Goal: Task Accomplishment & Management: Manage account settings

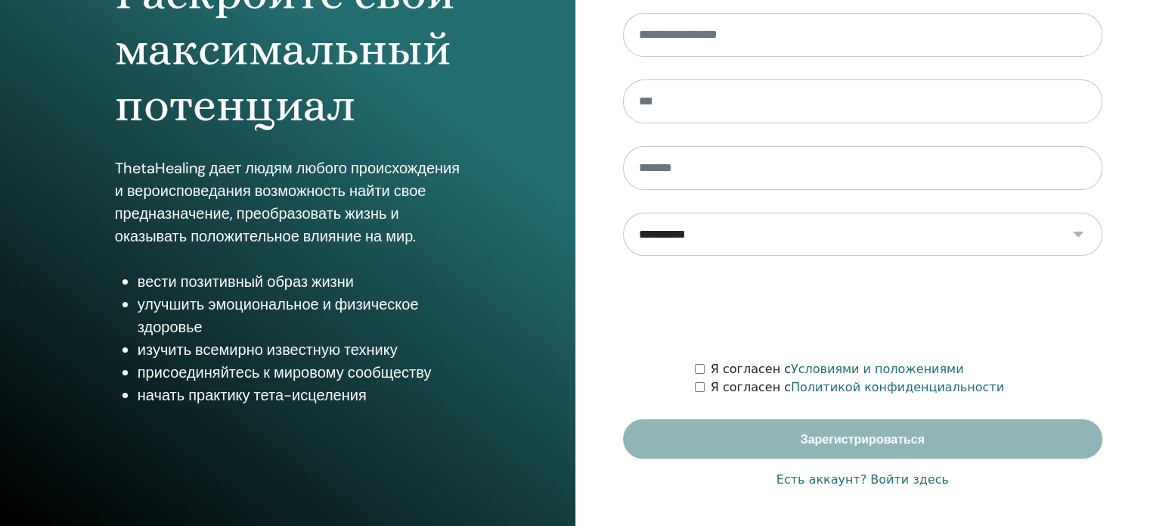
click at [880, 478] on font "Есть аккаунт? Войти здесь" at bounding box center [863, 479] width 172 height 14
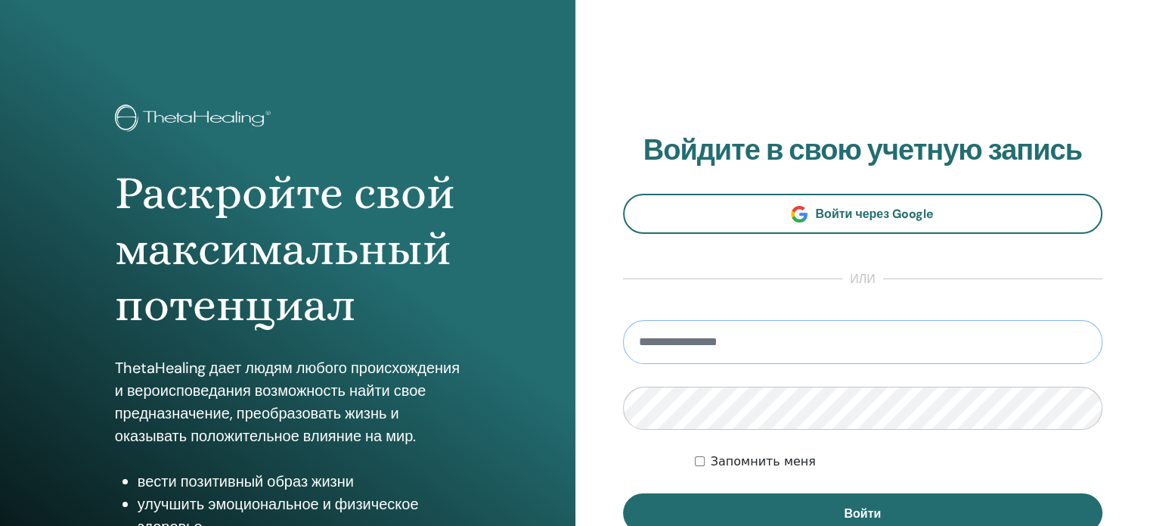
click at [645, 347] on input "email" at bounding box center [863, 342] width 480 height 44
type input "**********"
click at [623, 493] on button "Войти" at bounding box center [863, 512] width 480 height 39
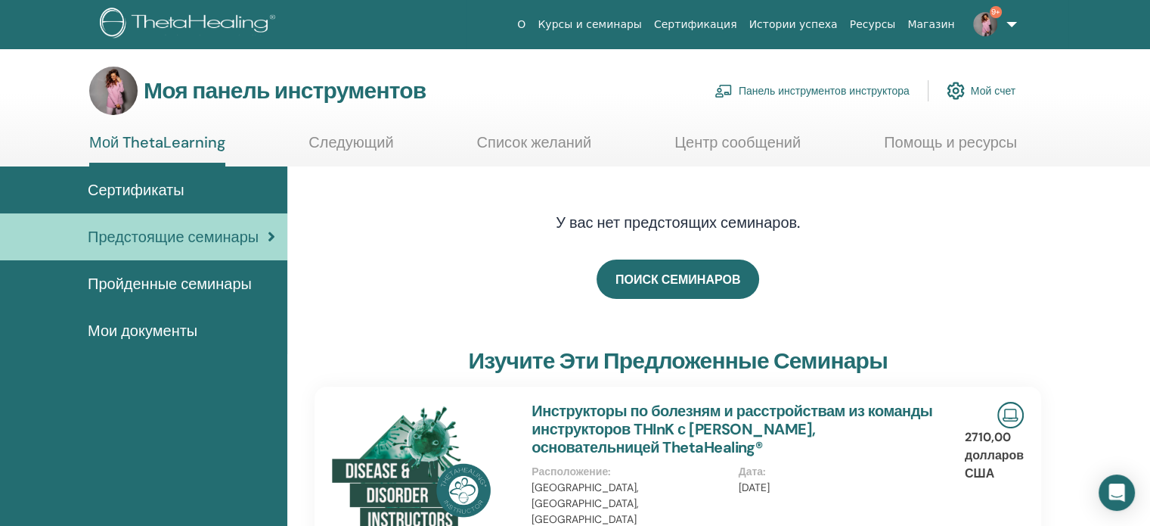
click at [789, 85] on font "Панель инструментов инструктора" at bounding box center [824, 92] width 171 height 14
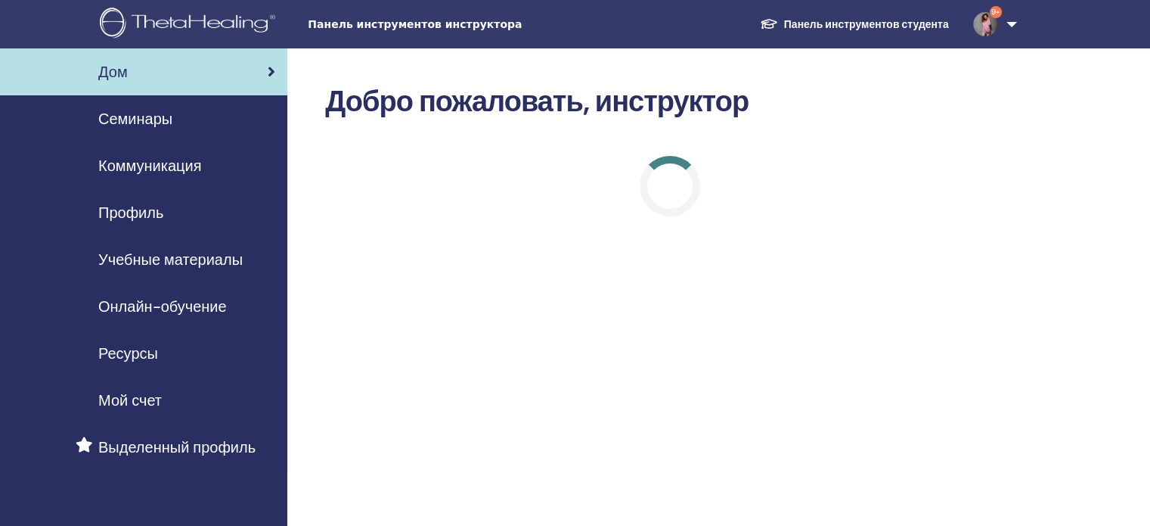
click at [157, 122] on font "Семинары" at bounding box center [135, 119] width 74 height 20
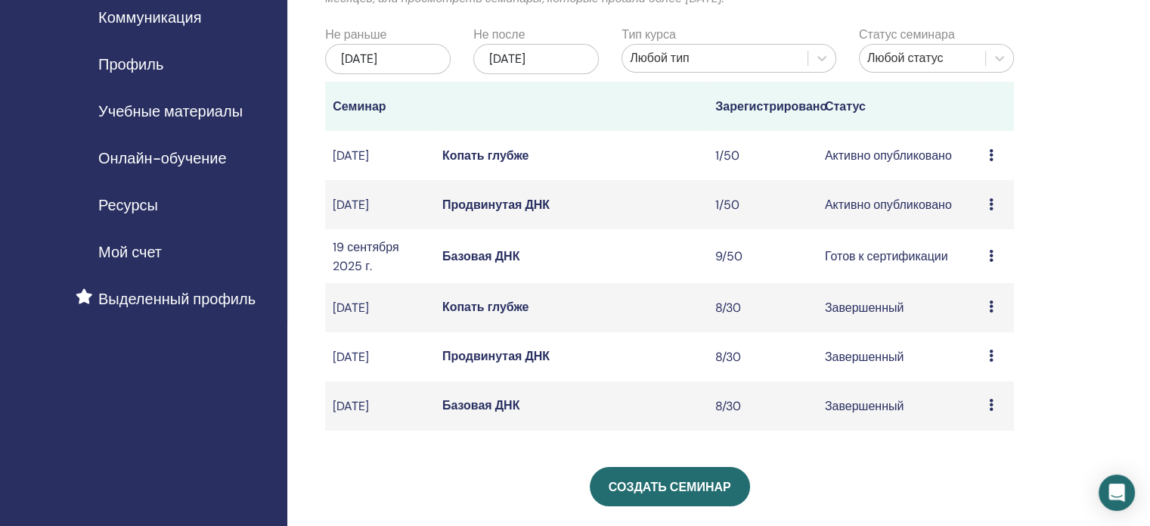
scroll to position [151, 0]
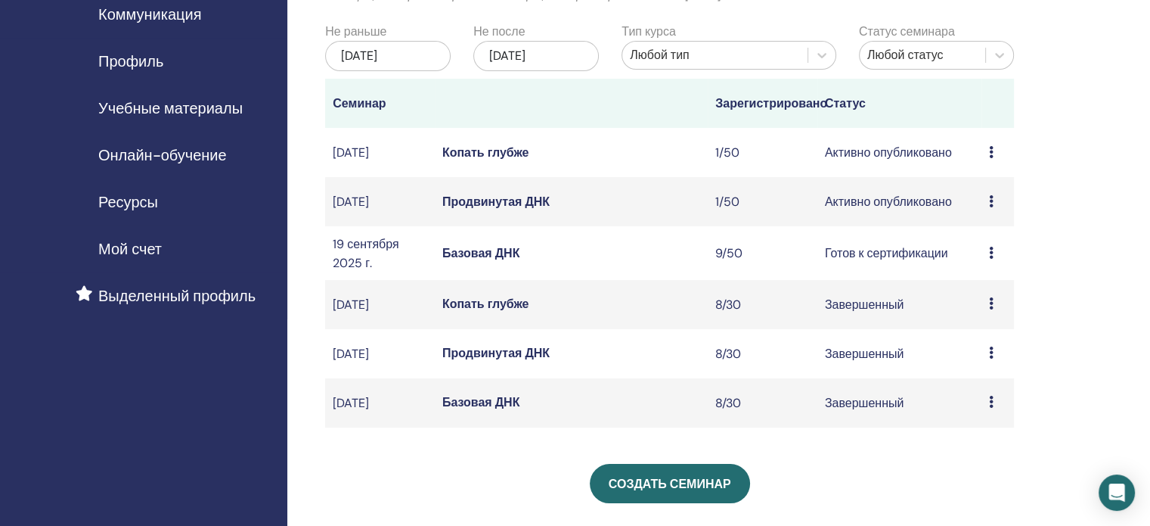
click at [487, 209] on font "Продвинутая ДНК" at bounding box center [495, 202] width 107 height 16
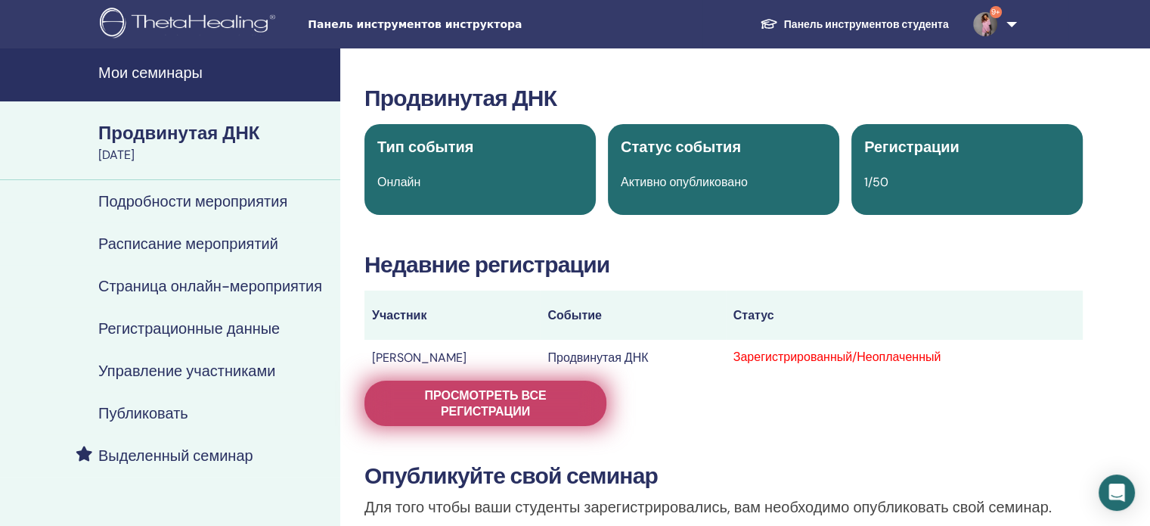
click at [504, 408] on font "Просмотреть все регистрации" at bounding box center [485, 403] width 122 height 32
